Goal: Information Seeking & Learning: Learn about a topic

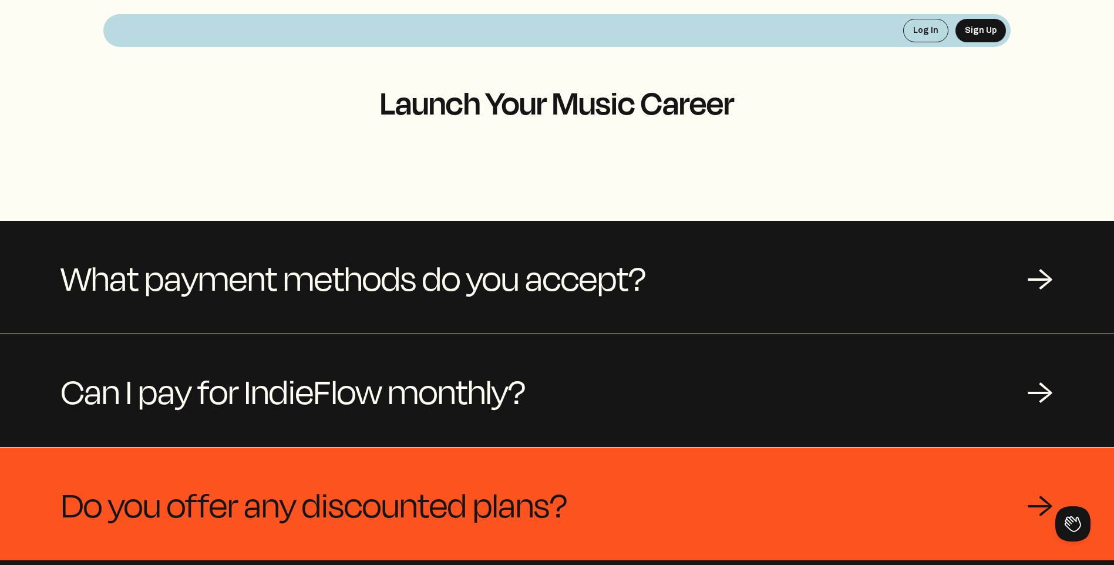
click at [1035, 475] on div "Do you offer any discounted plans? →" at bounding box center [557, 503] width 1114 height 113
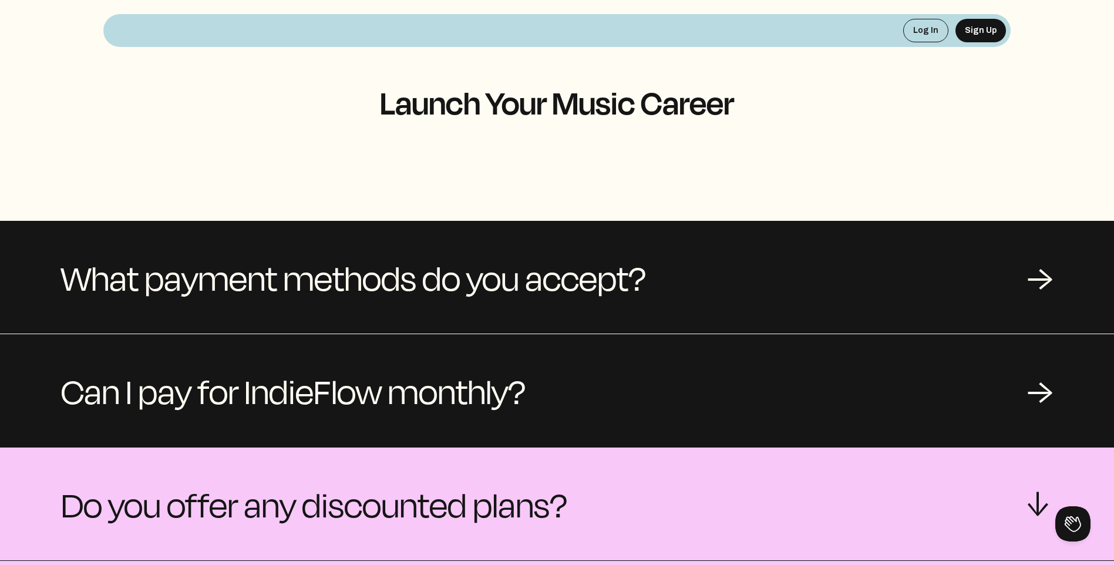
scroll to position [176, 0]
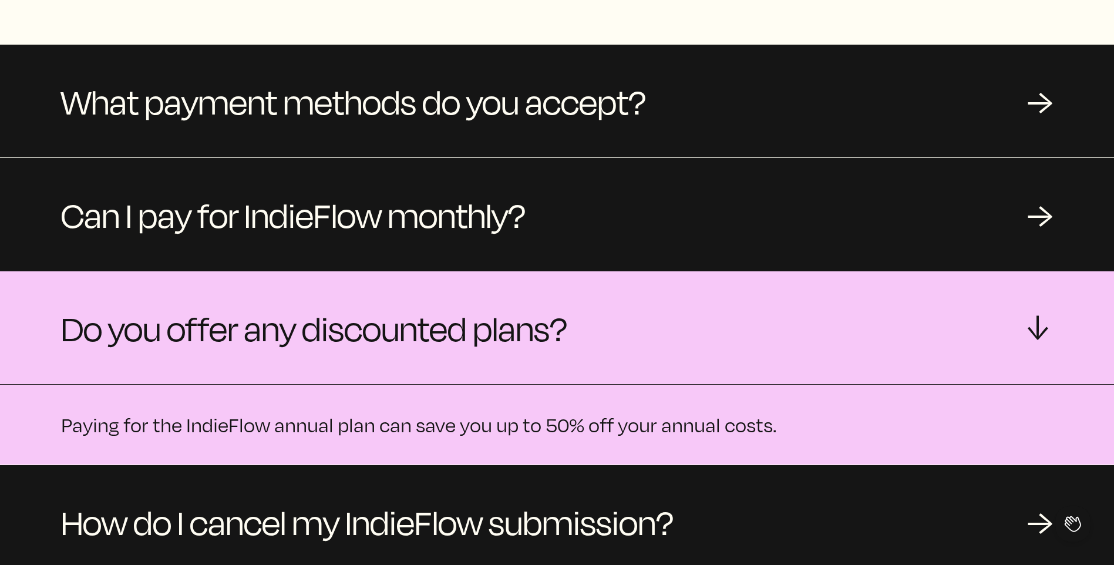
click at [1047, 312] on div "Do you offer any discounted plans? →" at bounding box center [557, 327] width 1114 height 113
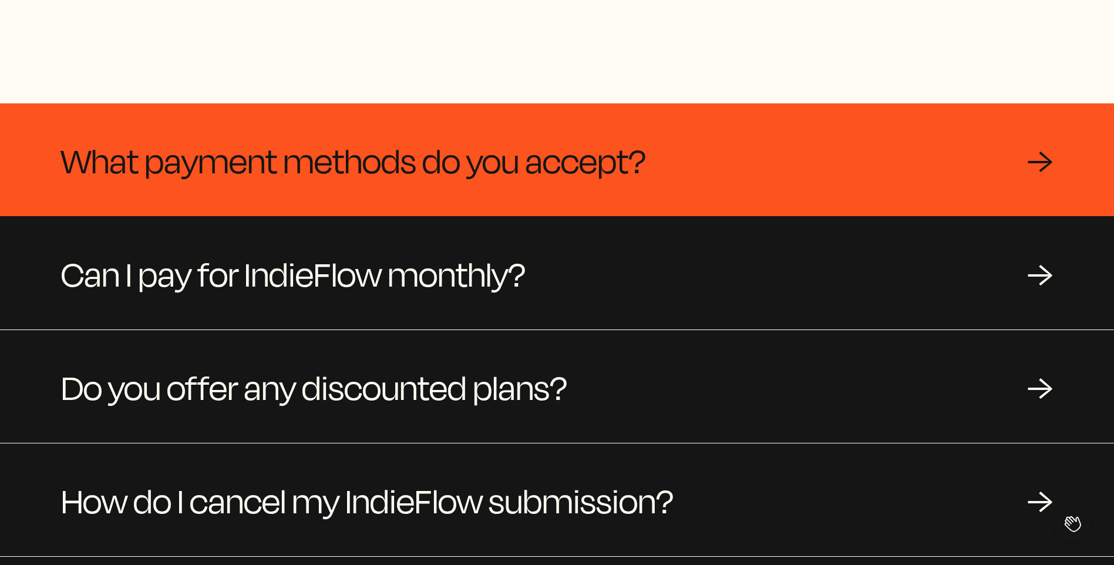
scroll to position [0, 0]
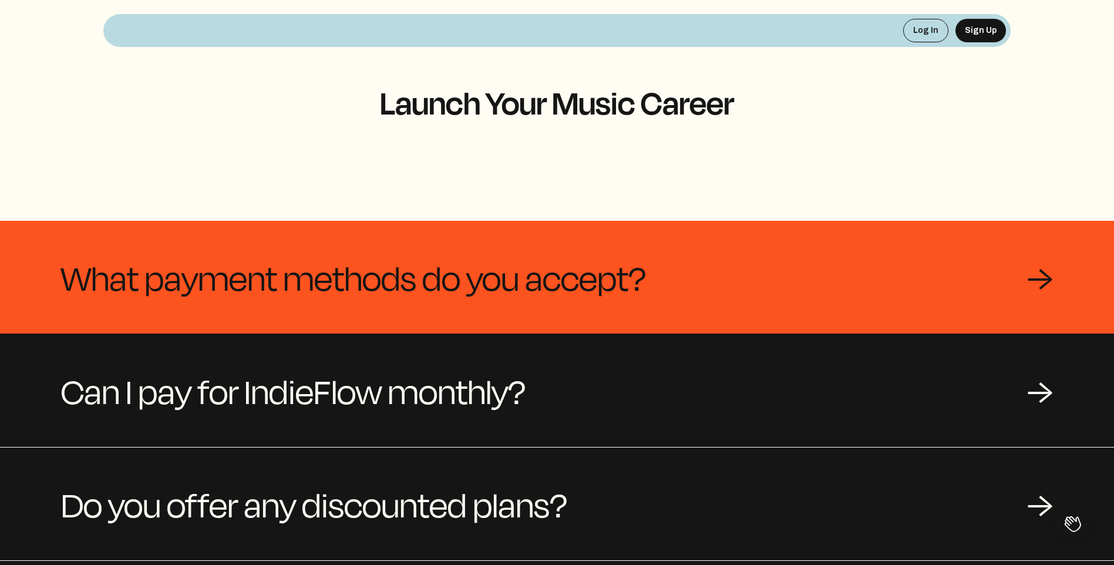
click at [981, 261] on div "What payment methods do you accept? →" at bounding box center [557, 277] width 1114 height 113
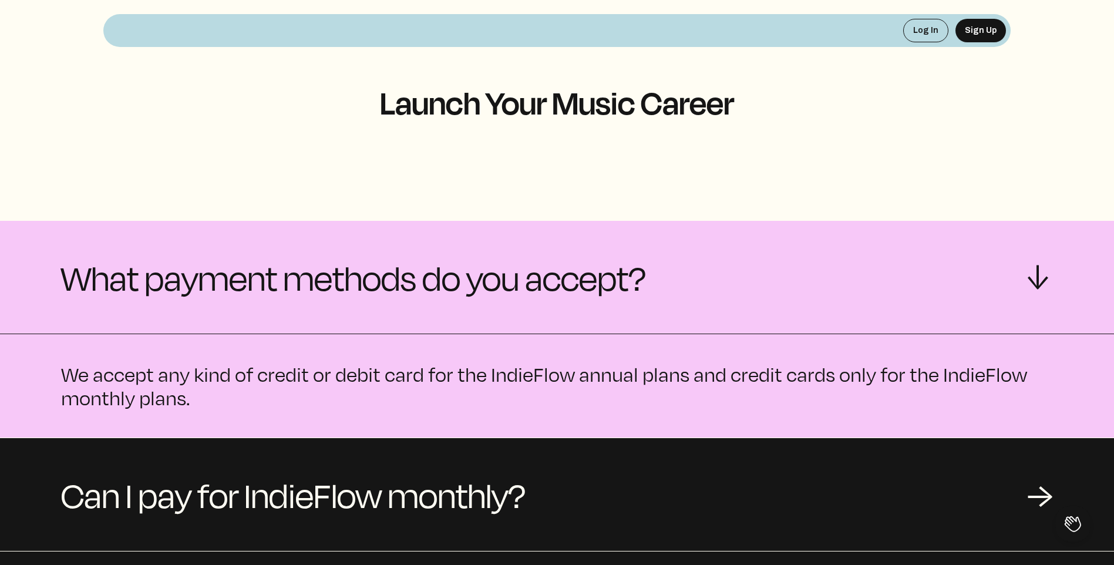
click at [972, 255] on div "What payment methods do you accept? →" at bounding box center [557, 277] width 1114 height 113
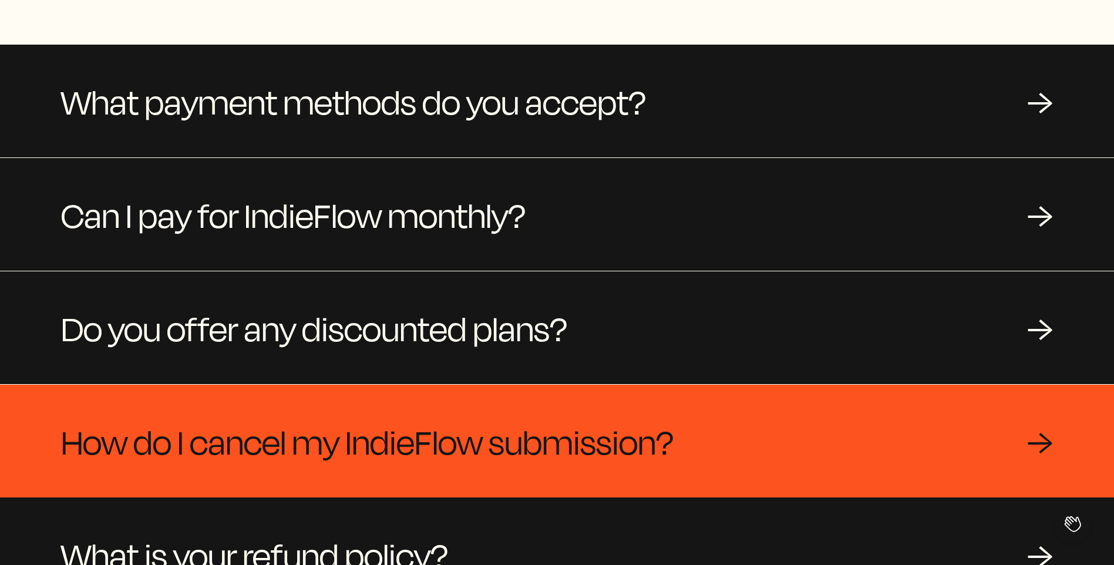
scroll to position [347, 0]
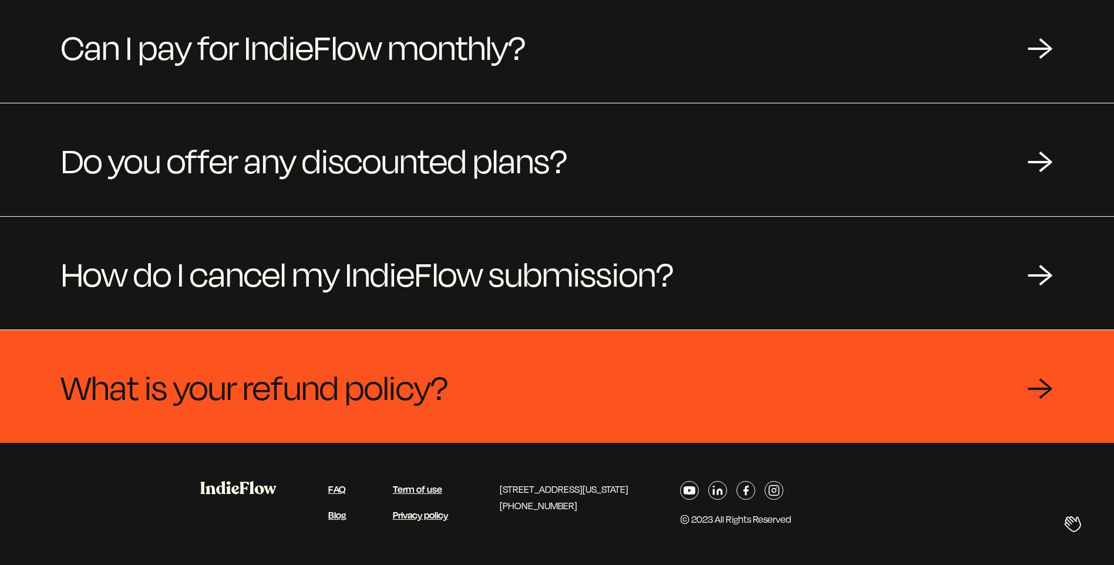
click at [981, 379] on div "What is your refund policy? →" at bounding box center [557, 386] width 1114 height 113
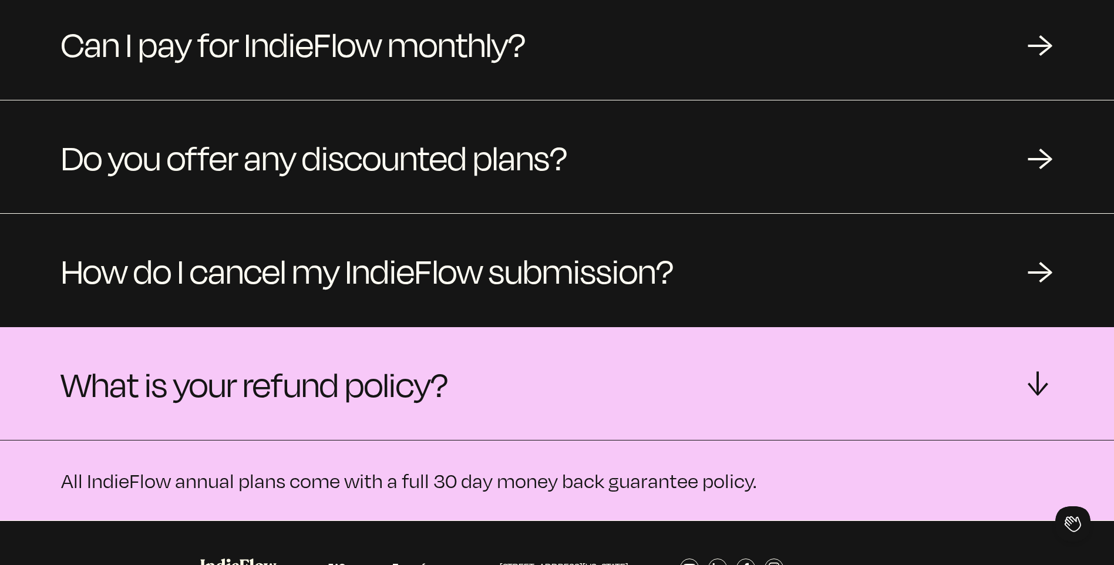
click at [981, 379] on div "What is your refund policy? →" at bounding box center [557, 383] width 1114 height 113
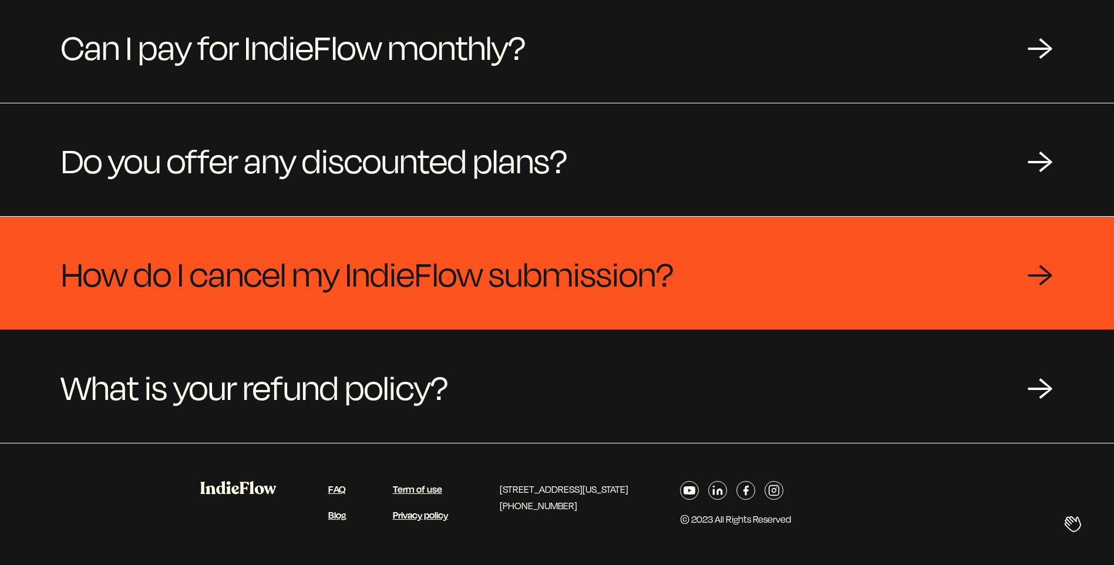
click at [891, 250] on div "How do I cancel my IndieFlow submission? →" at bounding box center [557, 273] width 1114 height 113
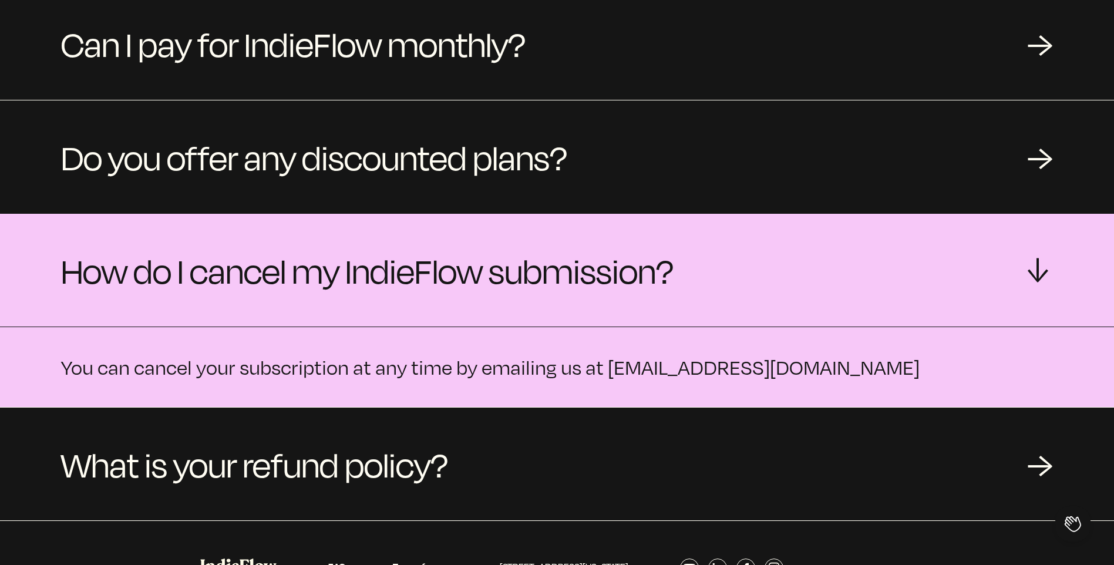
click at [891, 250] on div "How do I cancel my IndieFlow submission? →" at bounding box center [557, 270] width 1114 height 113
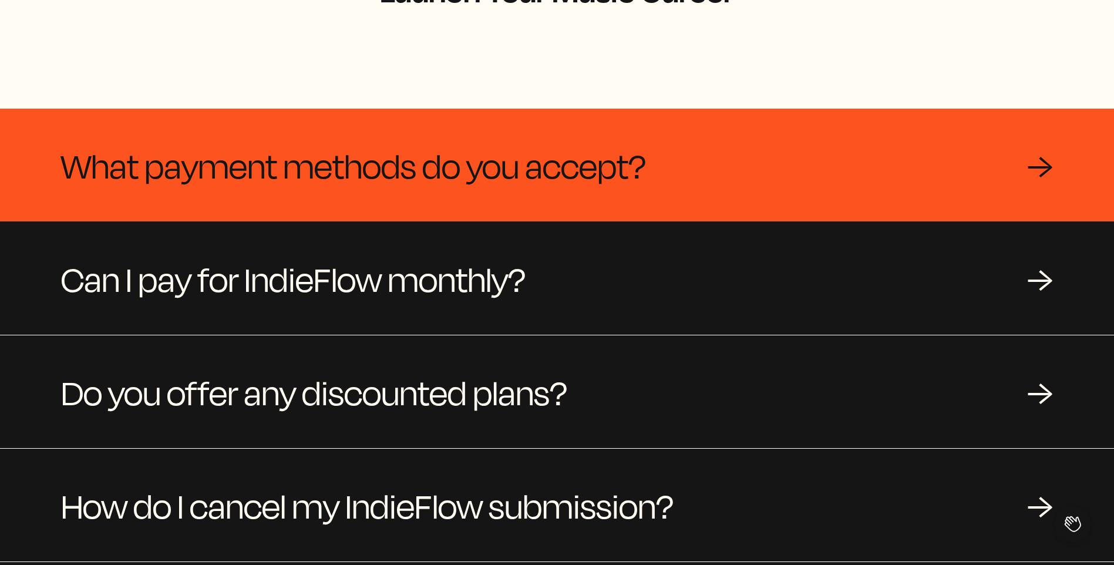
scroll to position [0, 0]
